Goal: Task Accomplishment & Management: Complete application form

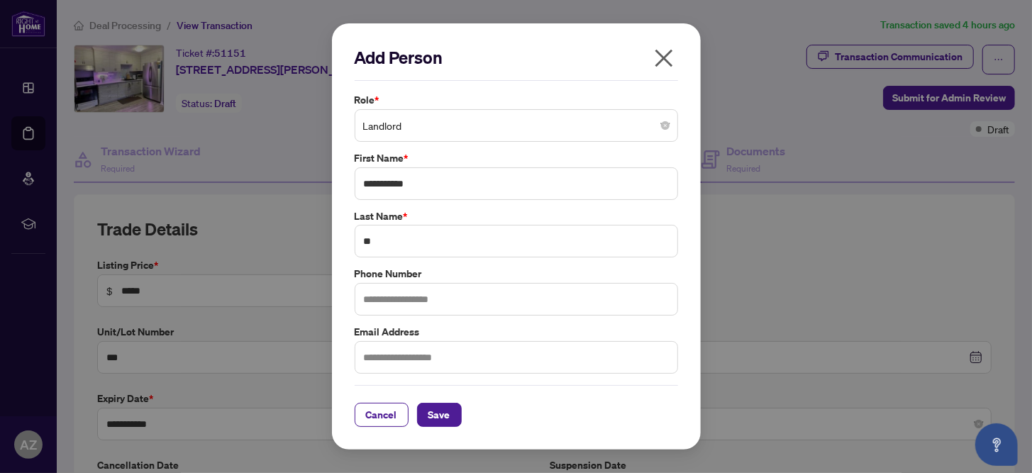
scroll to position [398, 0]
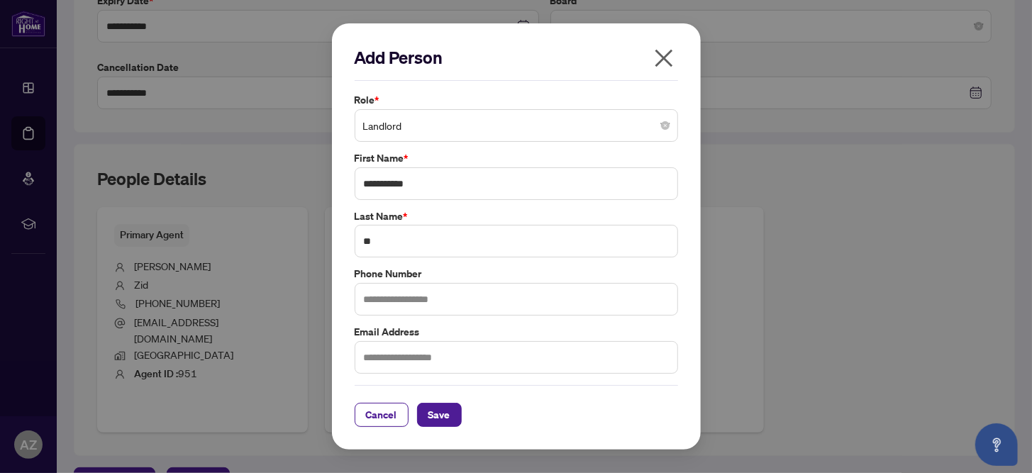
click at [439, 273] on label "Phone Number" at bounding box center [517, 274] width 324 height 16
click at [377, 357] on input "text" at bounding box center [517, 357] width 324 height 33
type input "**********"
click at [373, 304] on input "text" at bounding box center [517, 299] width 324 height 33
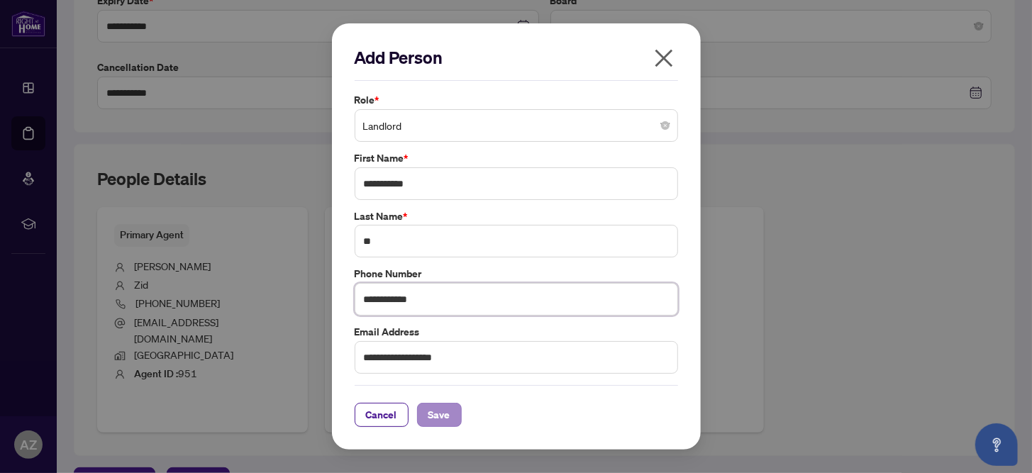
type input "**********"
click at [443, 408] on span "Save" at bounding box center [440, 415] width 22 height 23
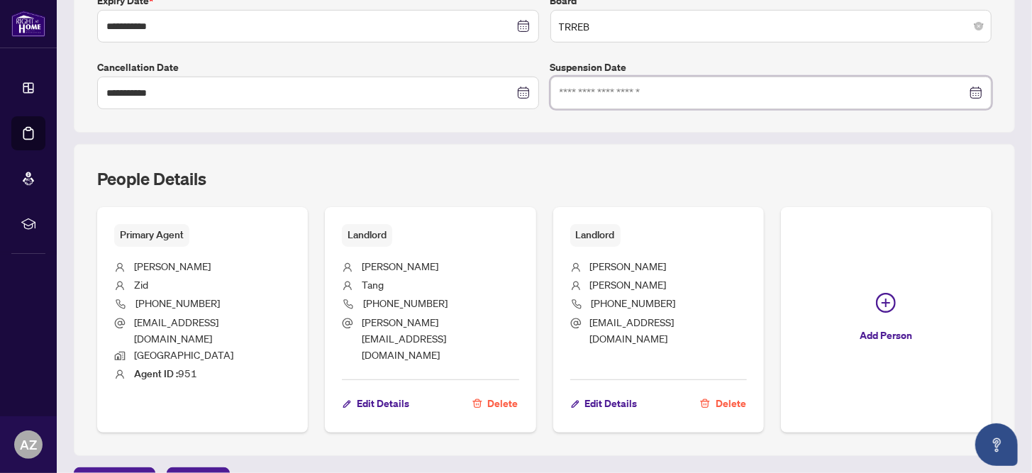
click at [572, 91] on input at bounding box center [764, 93] width 408 height 16
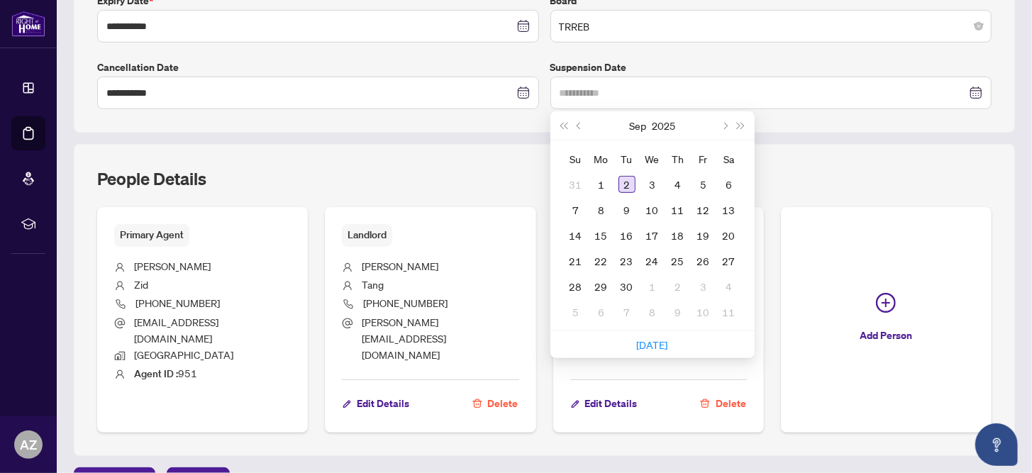
click at [619, 182] on div "2" at bounding box center [627, 184] width 17 height 17
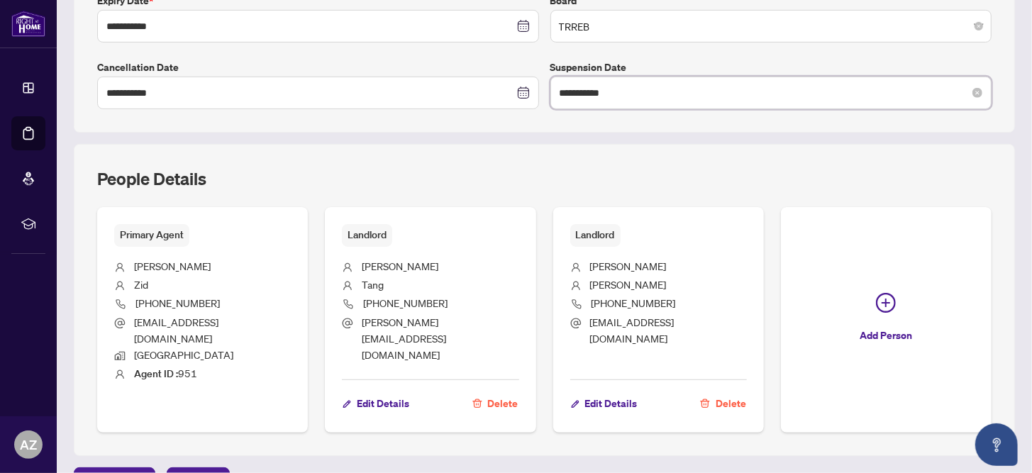
click at [560, 87] on input "**********" at bounding box center [764, 93] width 408 height 16
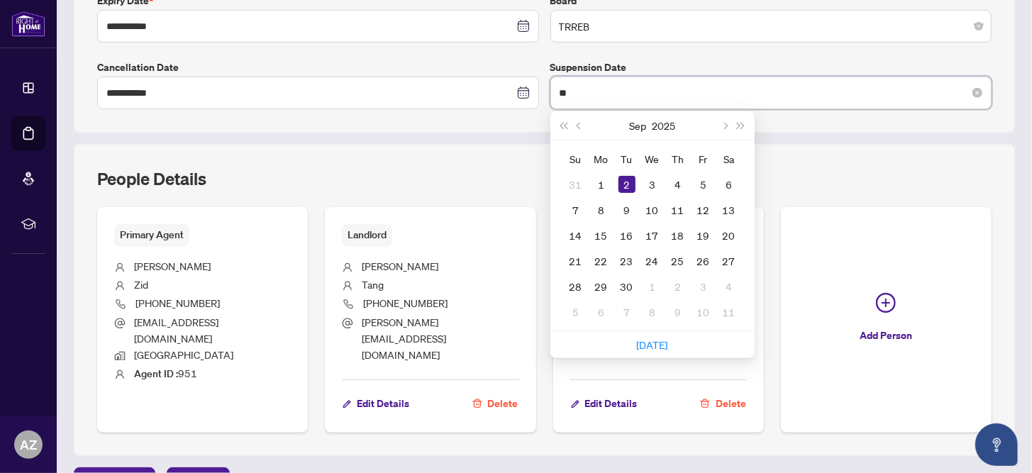
type input "*"
click at [827, 172] on div "People Details" at bounding box center [544, 187] width 895 height 40
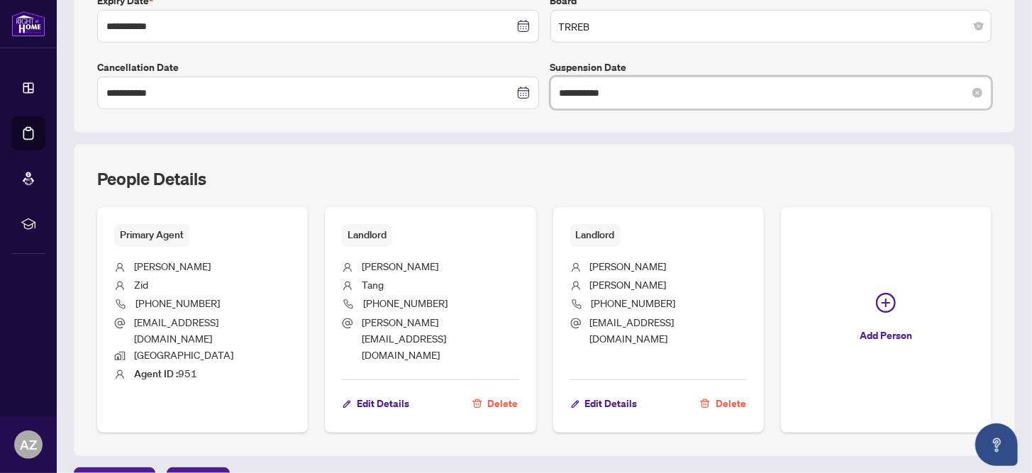
click at [560, 91] on input "**********" at bounding box center [764, 93] width 408 height 16
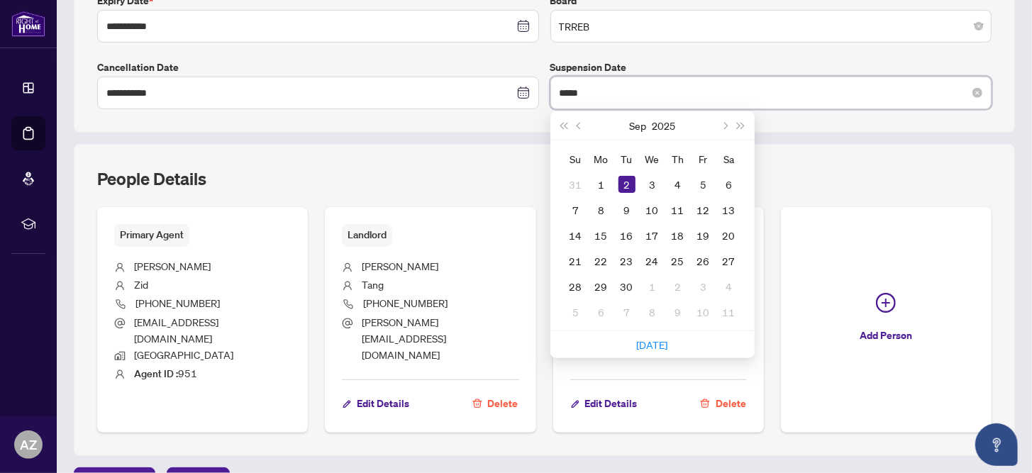
type input "****"
click at [973, 91] on icon "close-circle" at bounding box center [978, 93] width 10 height 10
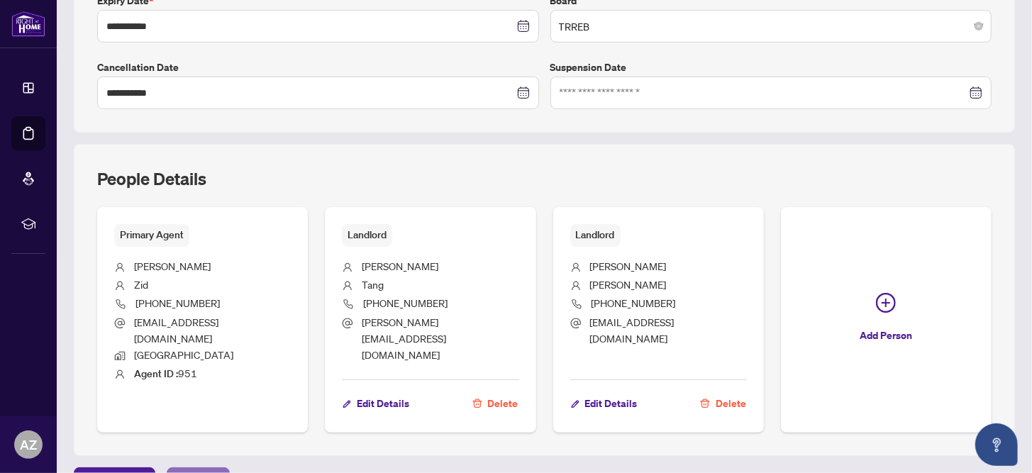
click at [190, 468] on span "Next Tab" at bounding box center [198, 479] width 40 height 23
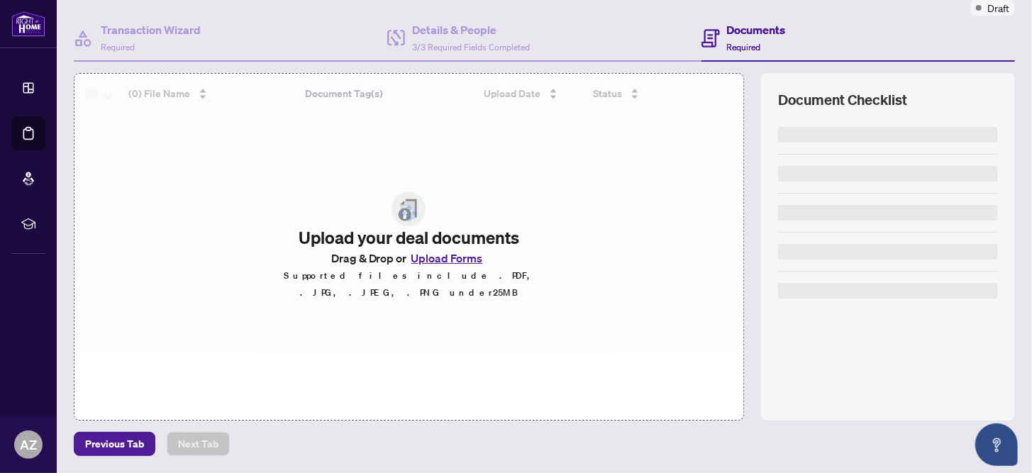
scroll to position [118, 0]
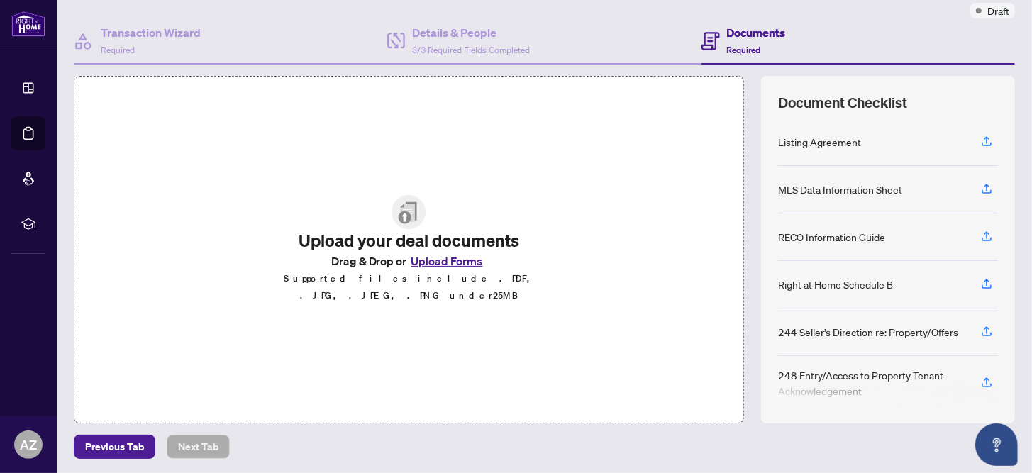
click at [439, 264] on button "Upload Forms" at bounding box center [447, 261] width 80 height 18
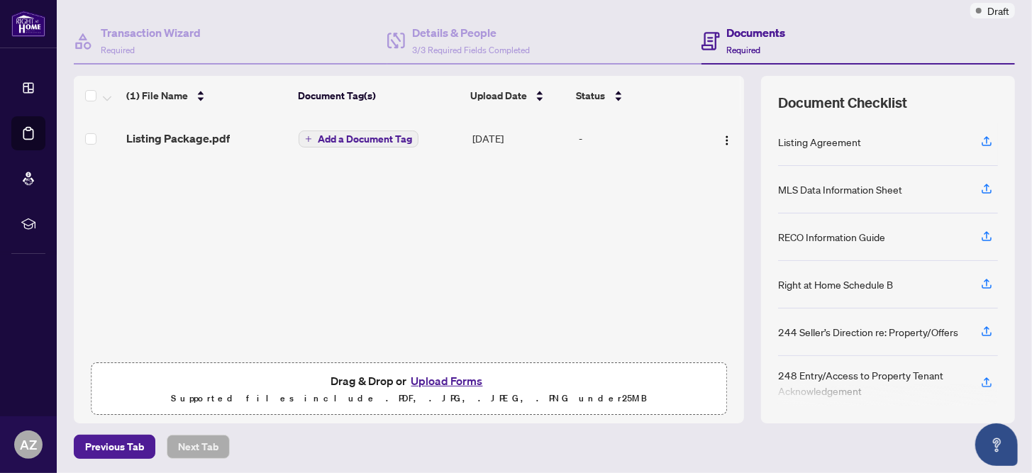
click at [368, 140] on span "Add a Document Tag" at bounding box center [365, 139] width 94 height 10
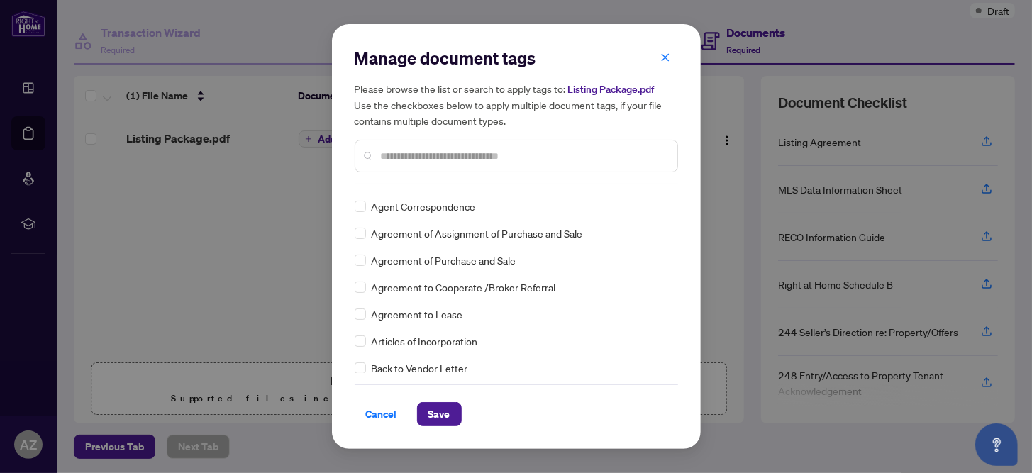
scroll to position [283, 0]
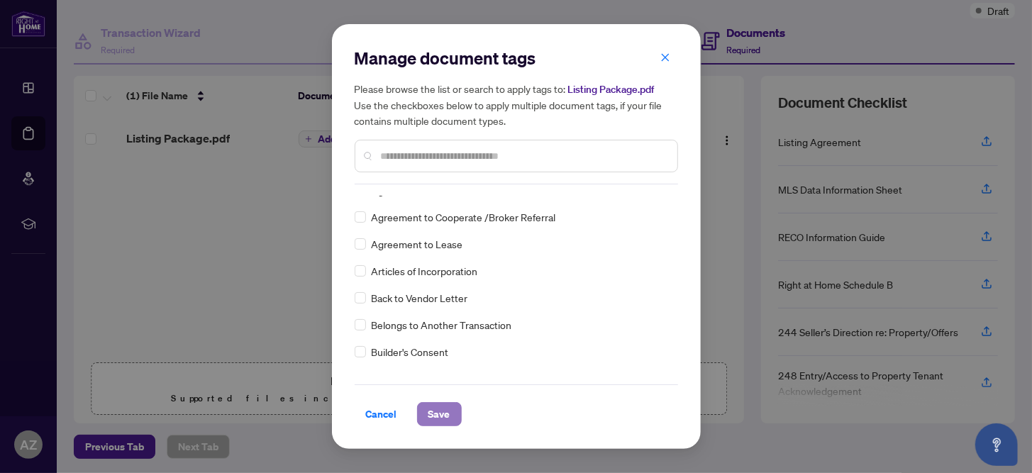
click at [436, 414] on span "Save" at bounding box center [440, 414] width 22 height 23
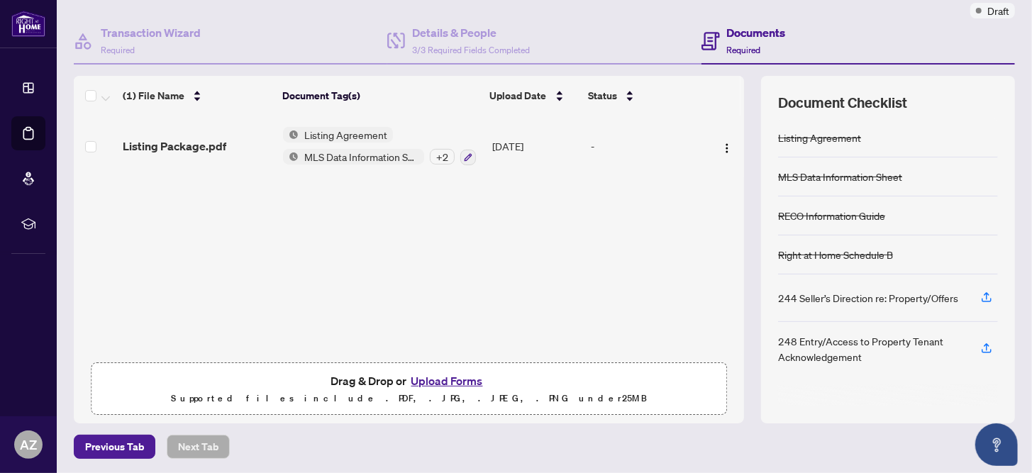
click at [443, 379] on button "Upload Forms" at bounding box center [447, 381] width 80 height 18
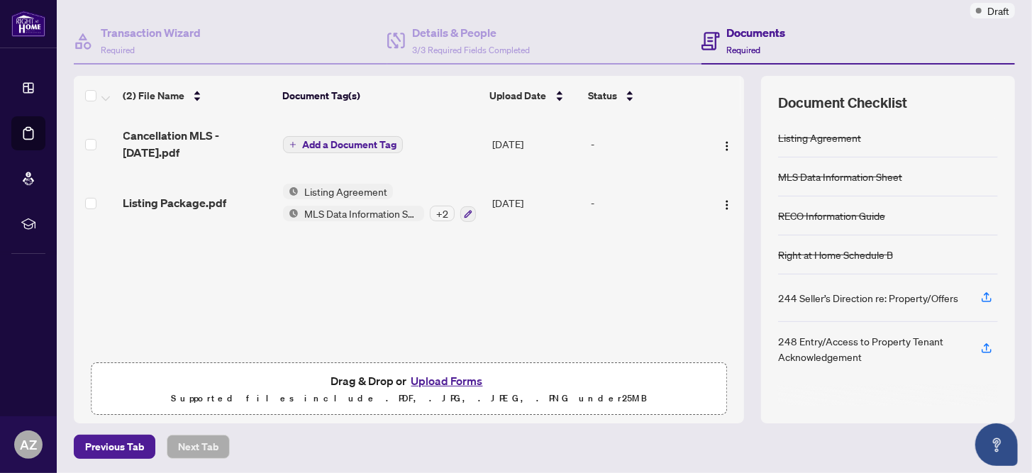
scroll to position [0, 0]
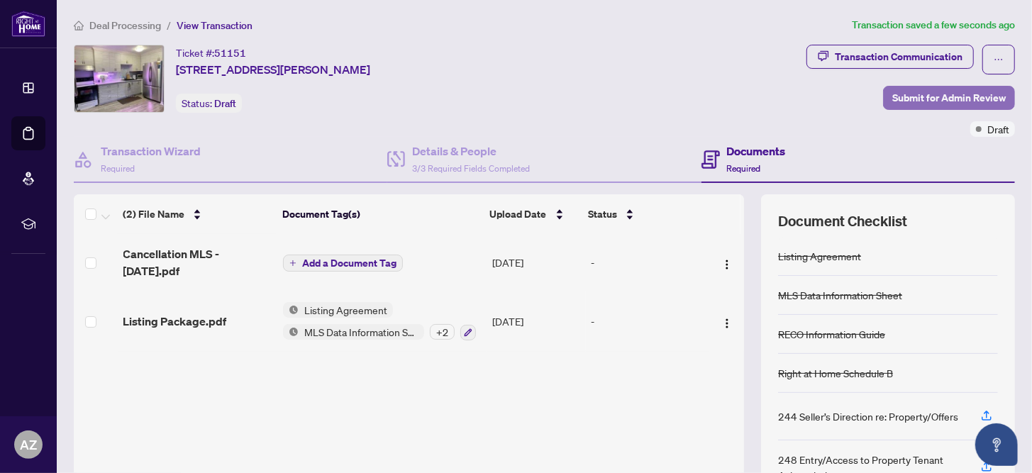
click at [928, 98] on span "Submit for Admin Review" at bounding box center [950, 98] width 114 height 23
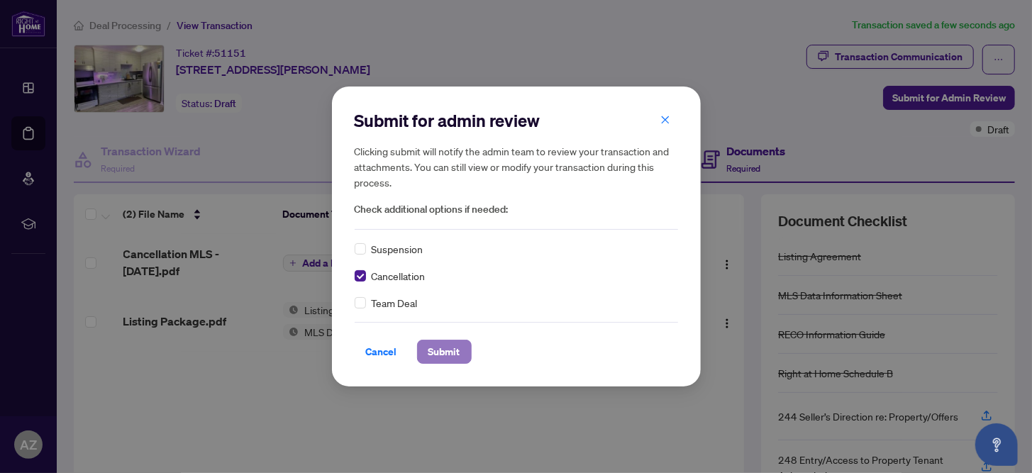
click at [451, 349] on span "Submit" at bounding box center [445, 352] width 32 height 23
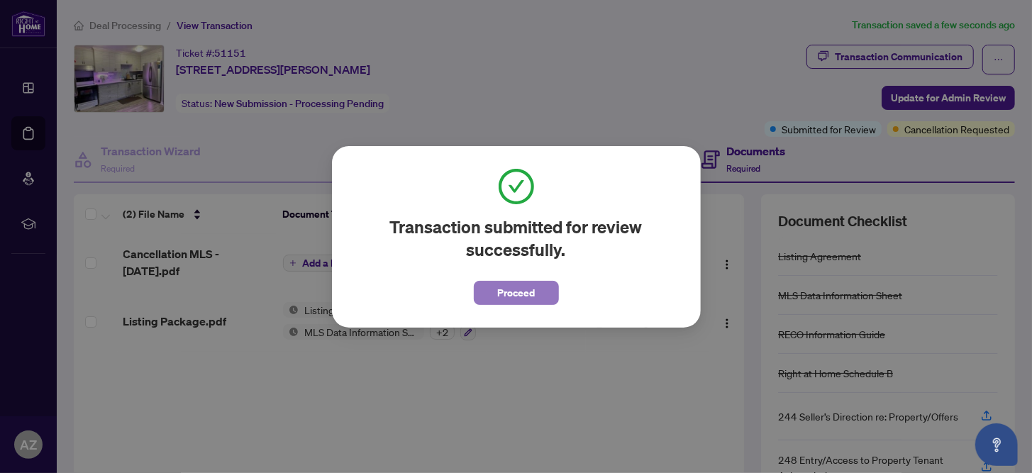
click at [514, 291] on span "Proceed" at bounding box center [516, 293] width 38 height 23
